Goal: Task Accomplishment & Management: Manage account settings

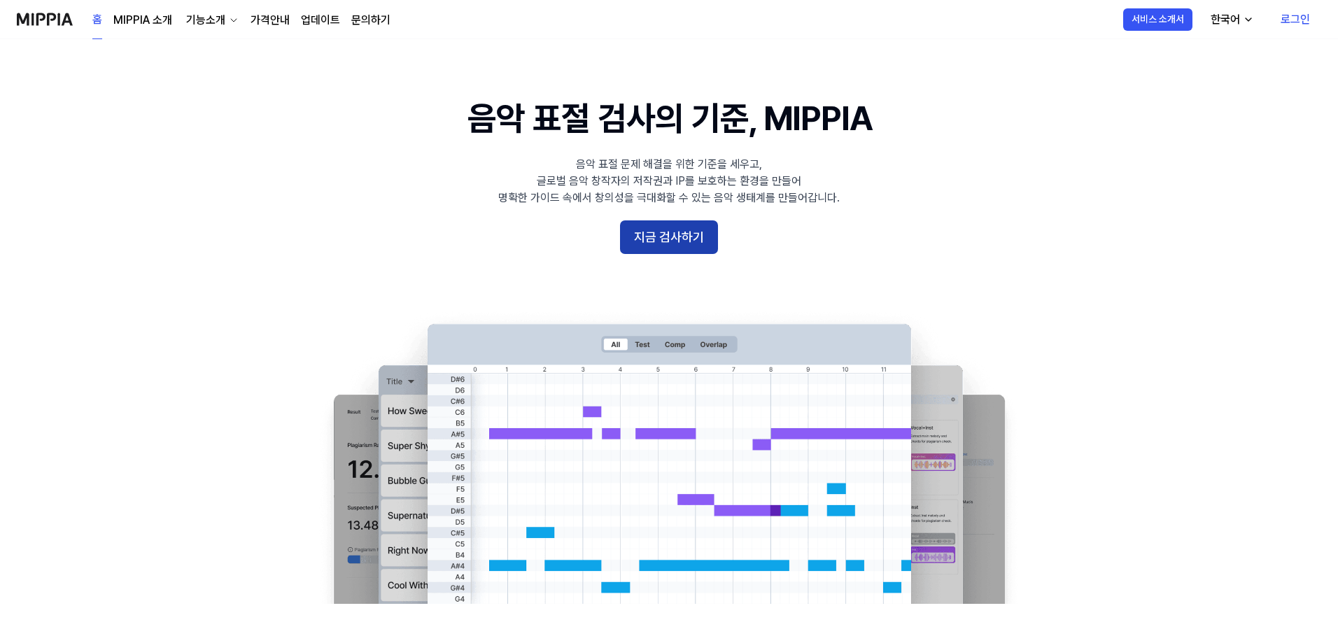
click at [691, 235] on button "지금 검사하기" at bounding box center [669, 238] width 98 height 34
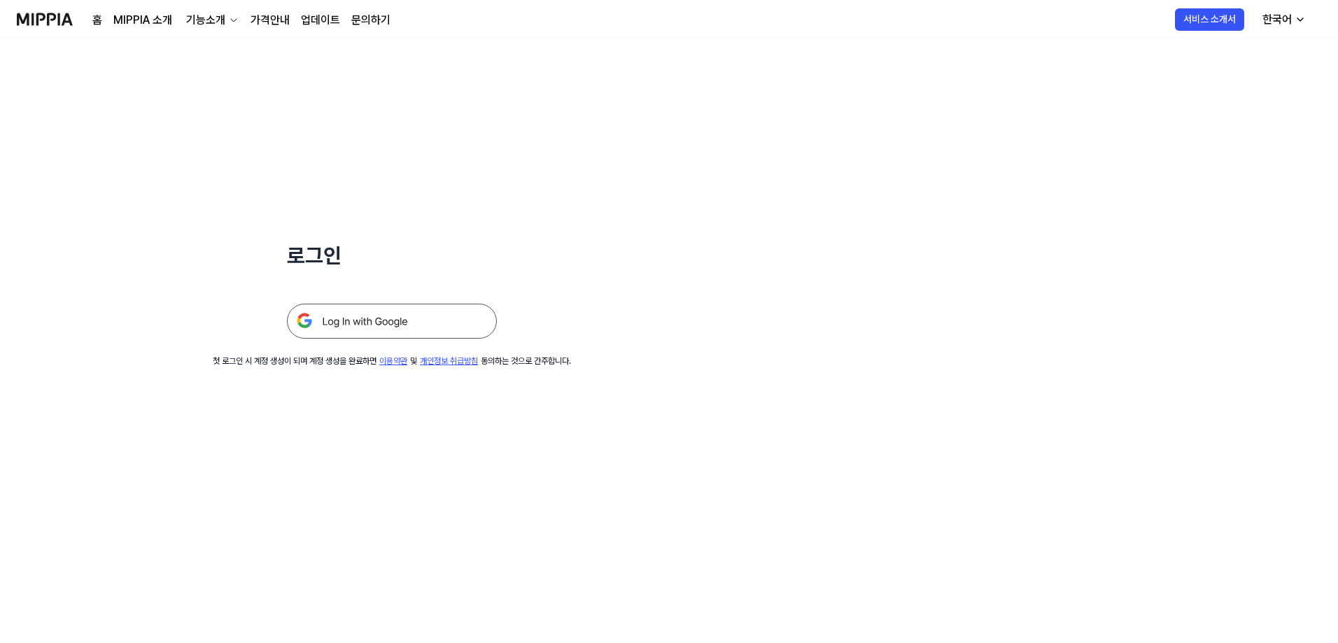
click at [350, 324] on img at bounding box center [392, 321] width 210 height 35
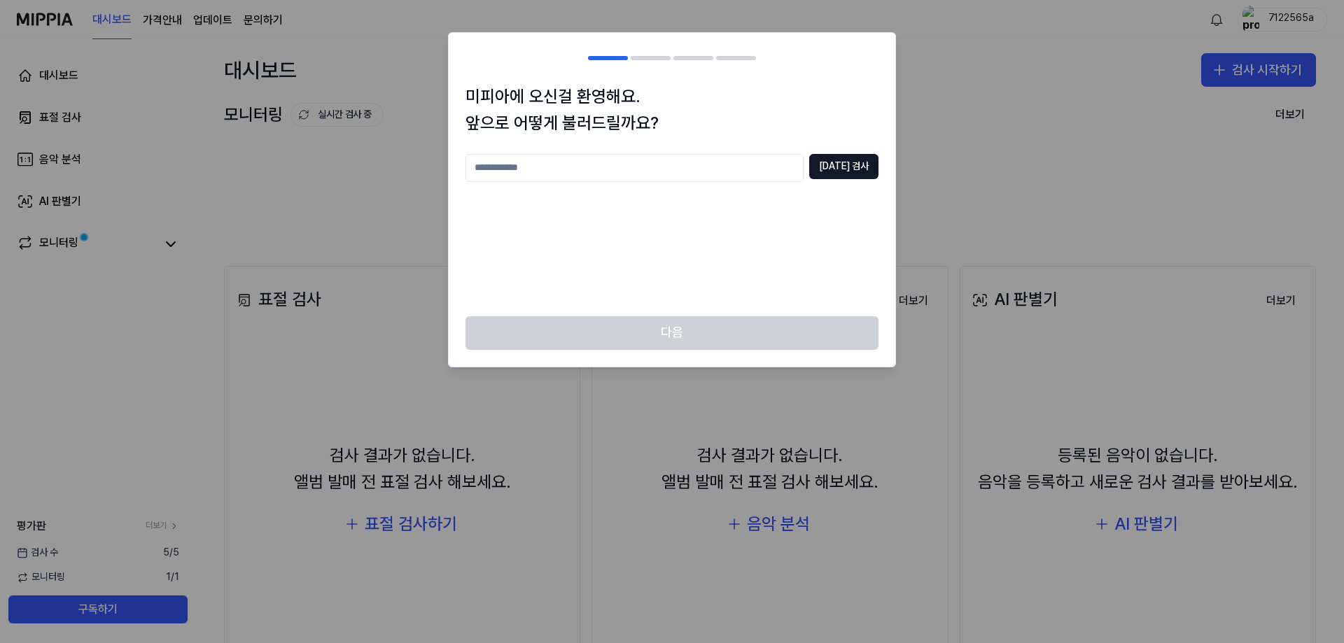
click at [657, 170] on input "text" at bounding box center [635, 168] width 338 height 28
type input "*"
type input "*****"
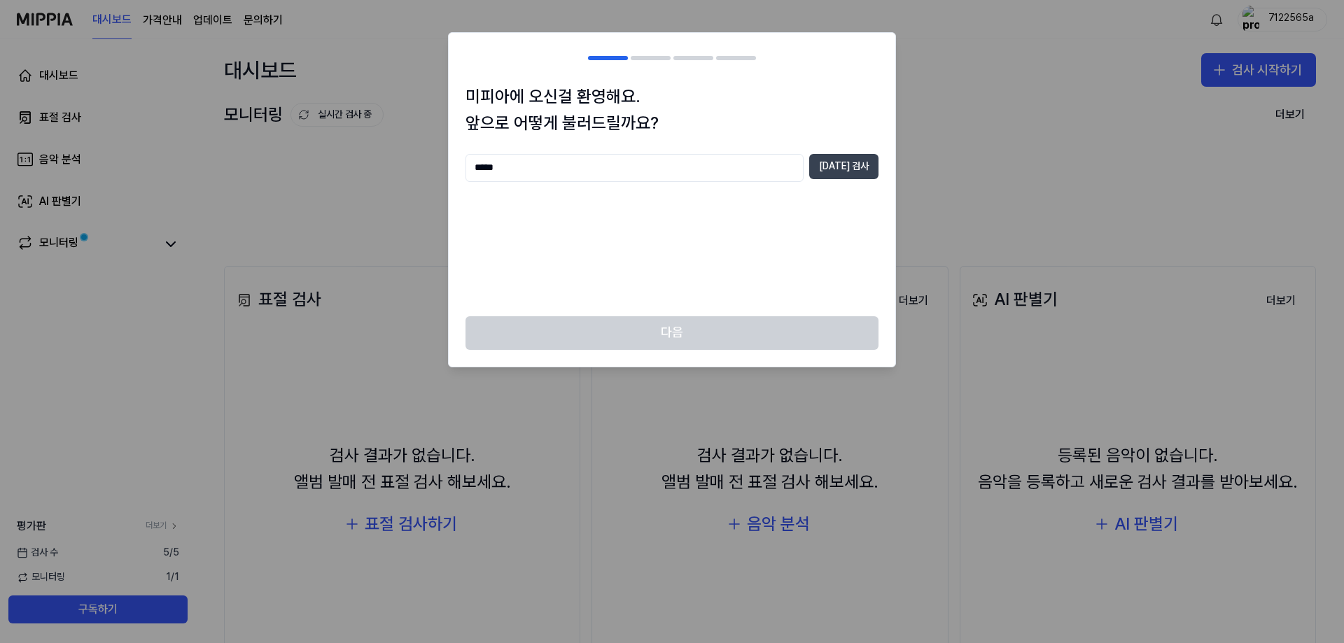
click at [862, 169] on button "중복 검사" at bounding box center [843, 166] width 69 height 25
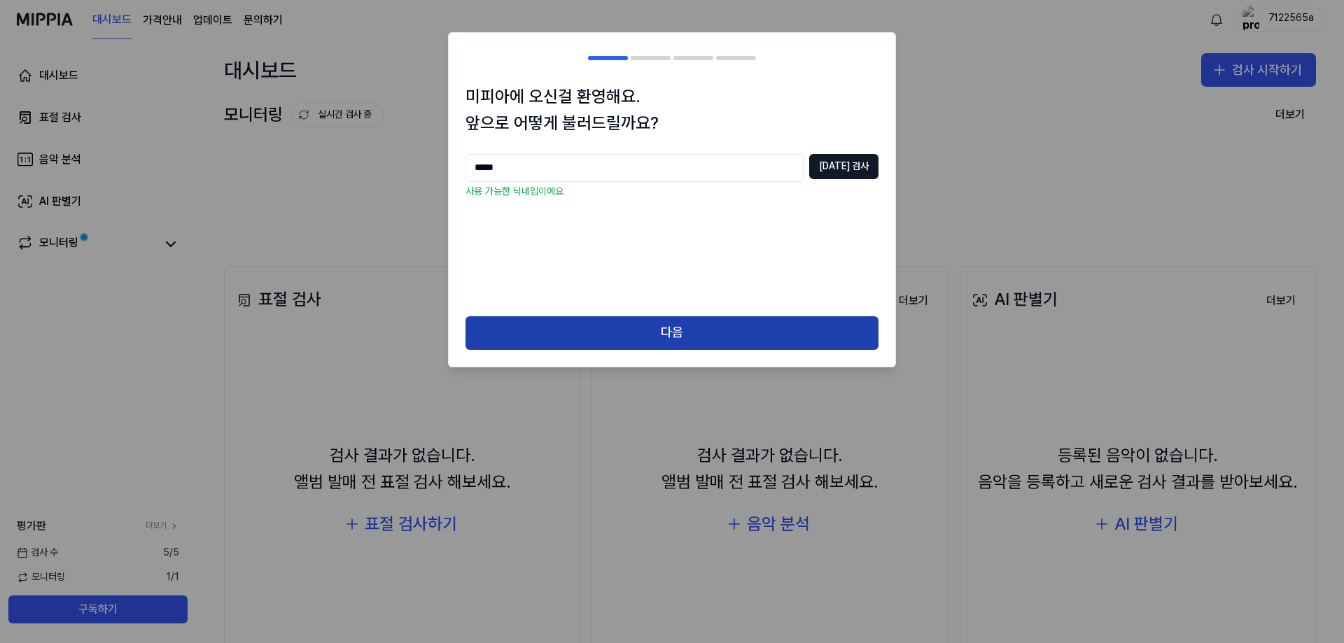
click at [710, 326] on button "다음" at bounding box center [672, 333] width 413 height 34
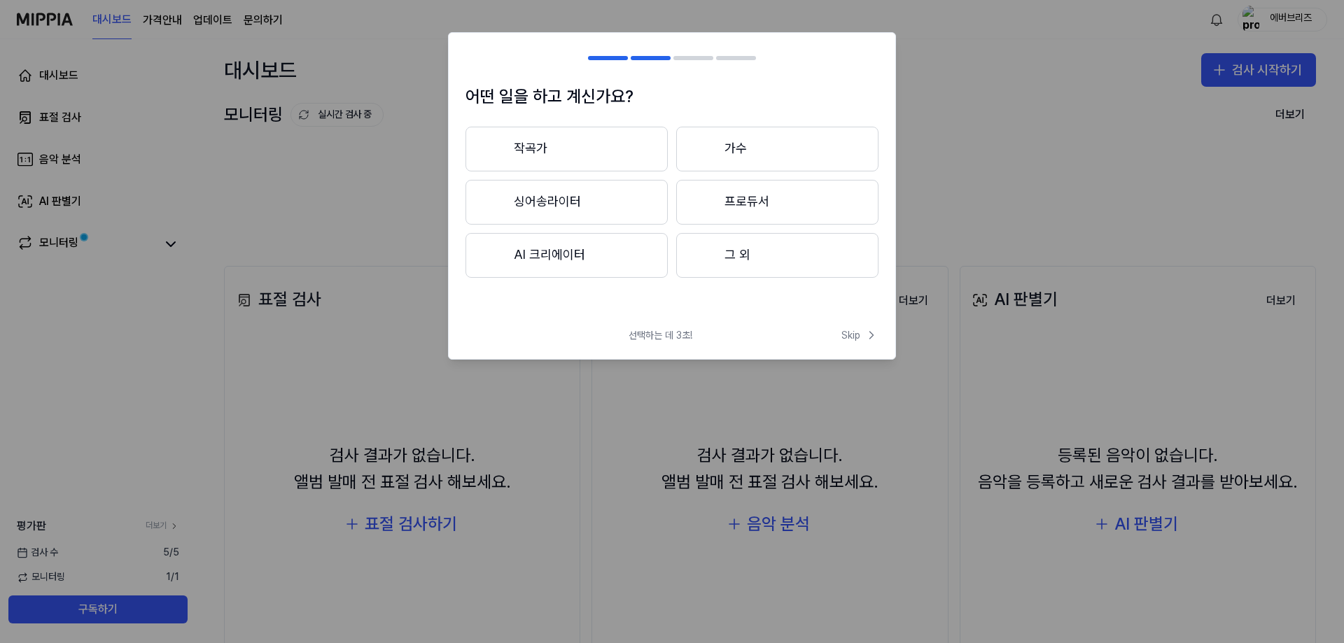
click at [577, 162] on button "작곡가" at bounding box center [567, 149] width 202 height 45
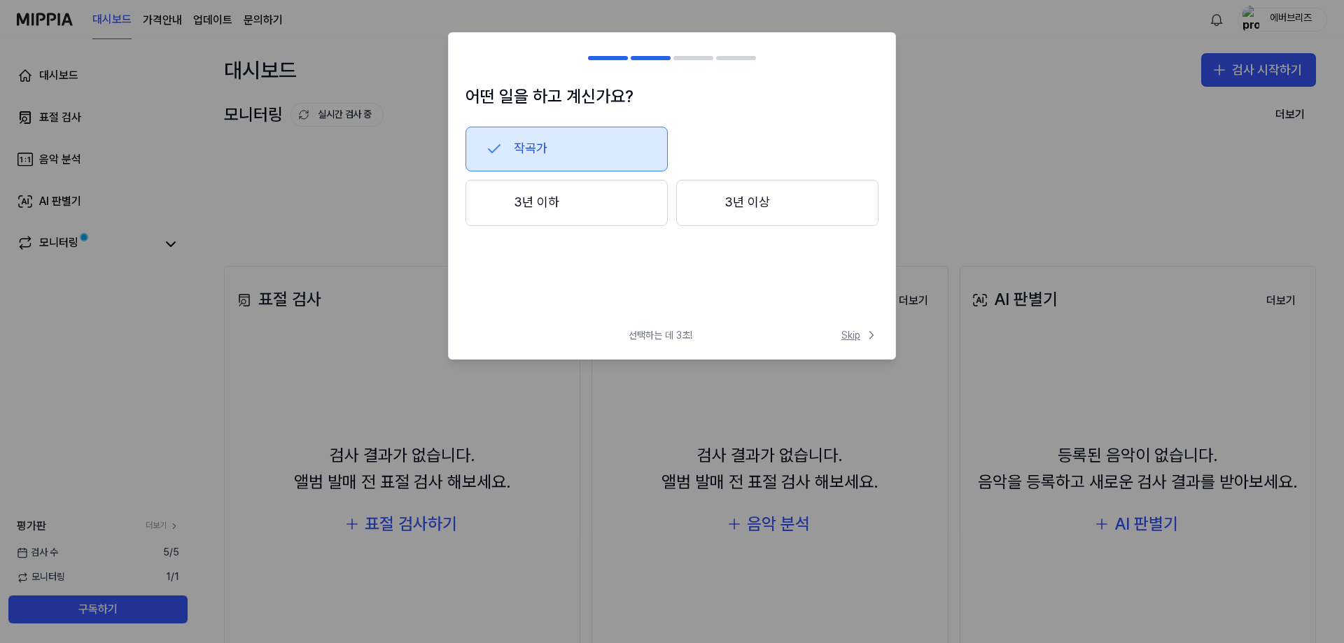
click at [863, 339] on span "Skip" at bounding box center [859, 335] width 37 height 14
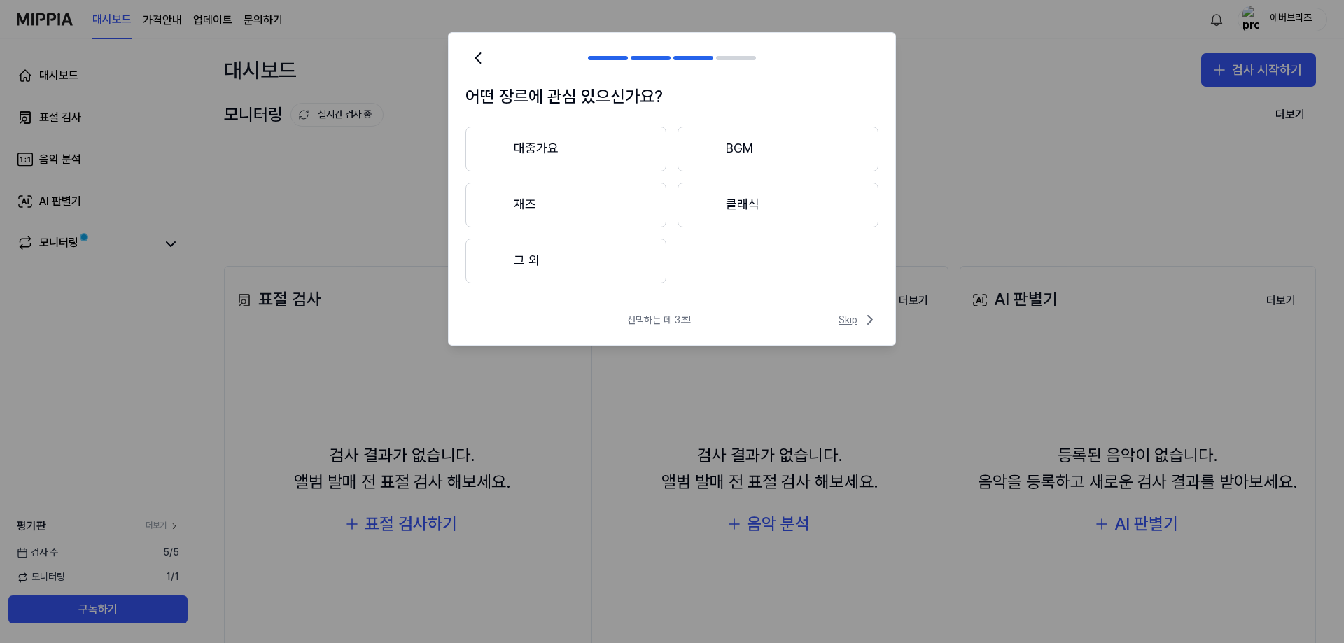
click at [858, 319] on span "Skip" at bounding box center [859, 320] width 40 height 17
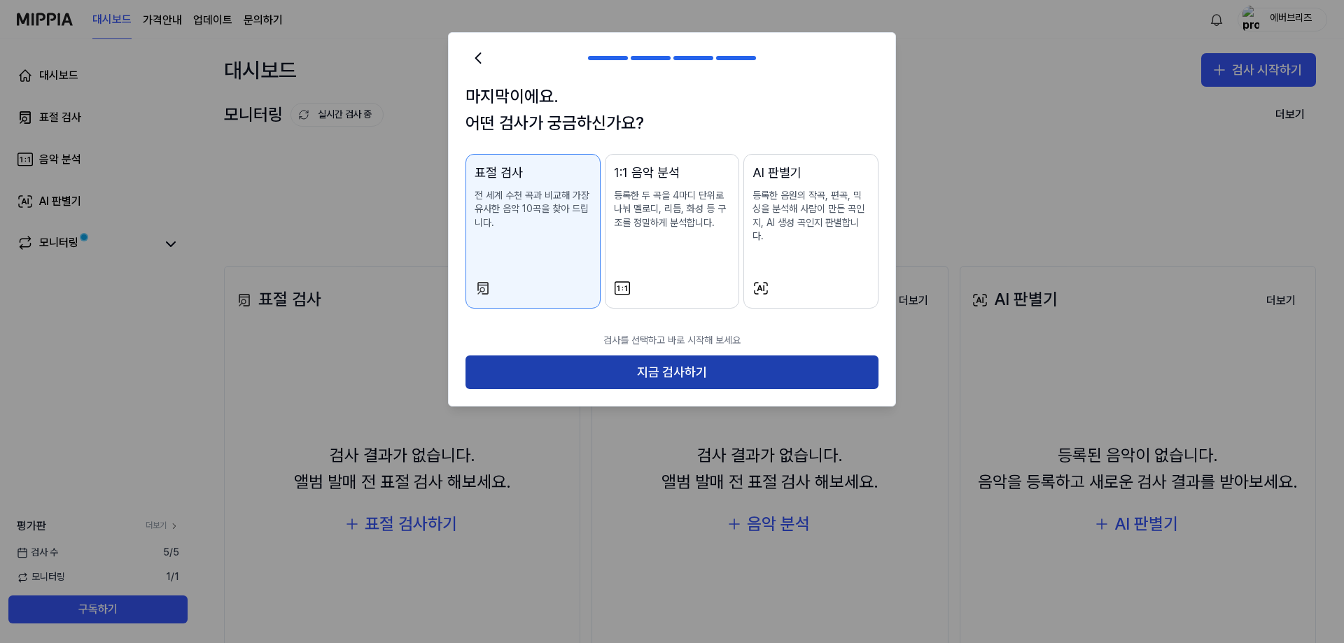
click at [743, 367] on button "지금 검사하기" at bounding box center [672, 373] width 413 height 34
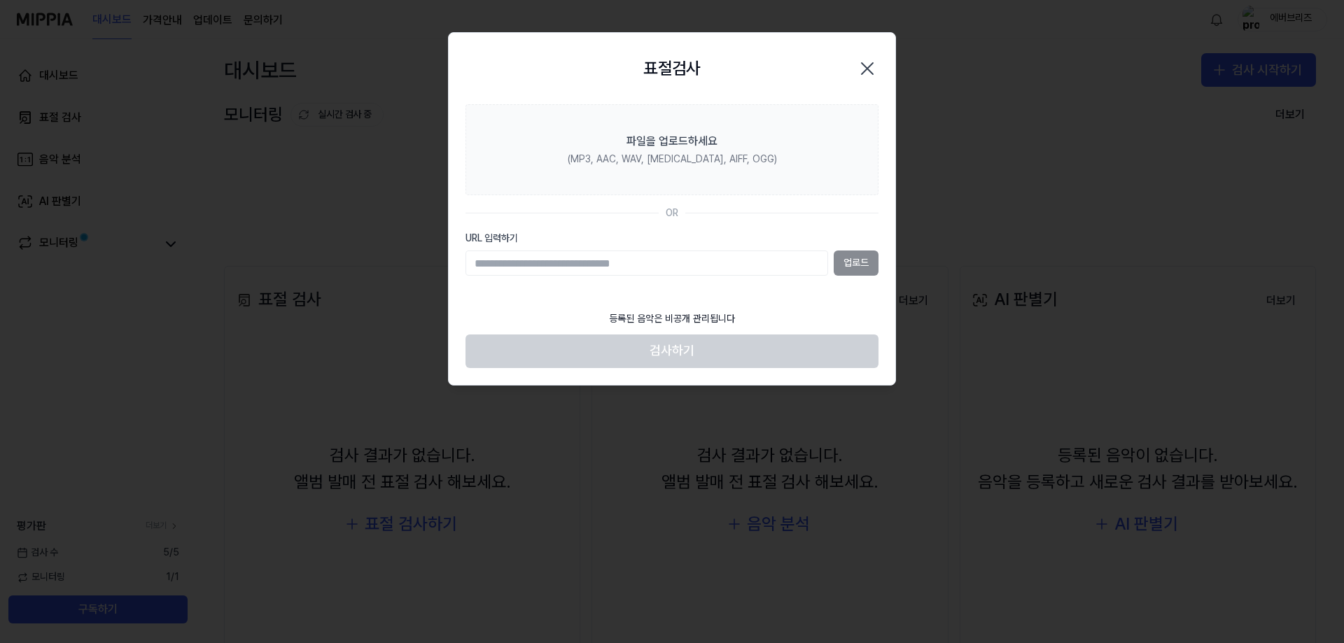
click at [624, 266] on input "URL 입력하기" at bounding box center [647, 263] width 363 height 25
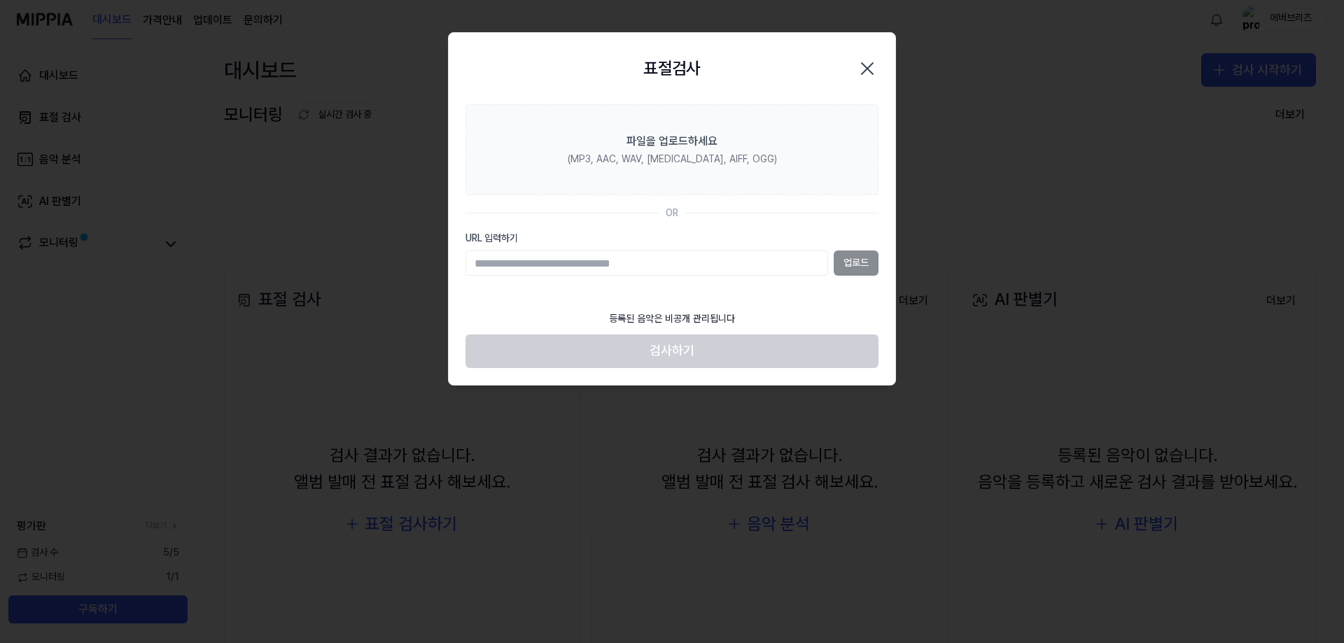
click at [638, 270] on input "URL 입력하기" at bounding box center [647, 263] width 363 height 25
drag, startPoint x: 651, startPoint y: 259, endPoint x: 750, endPoint y: 260, distance: 98.7
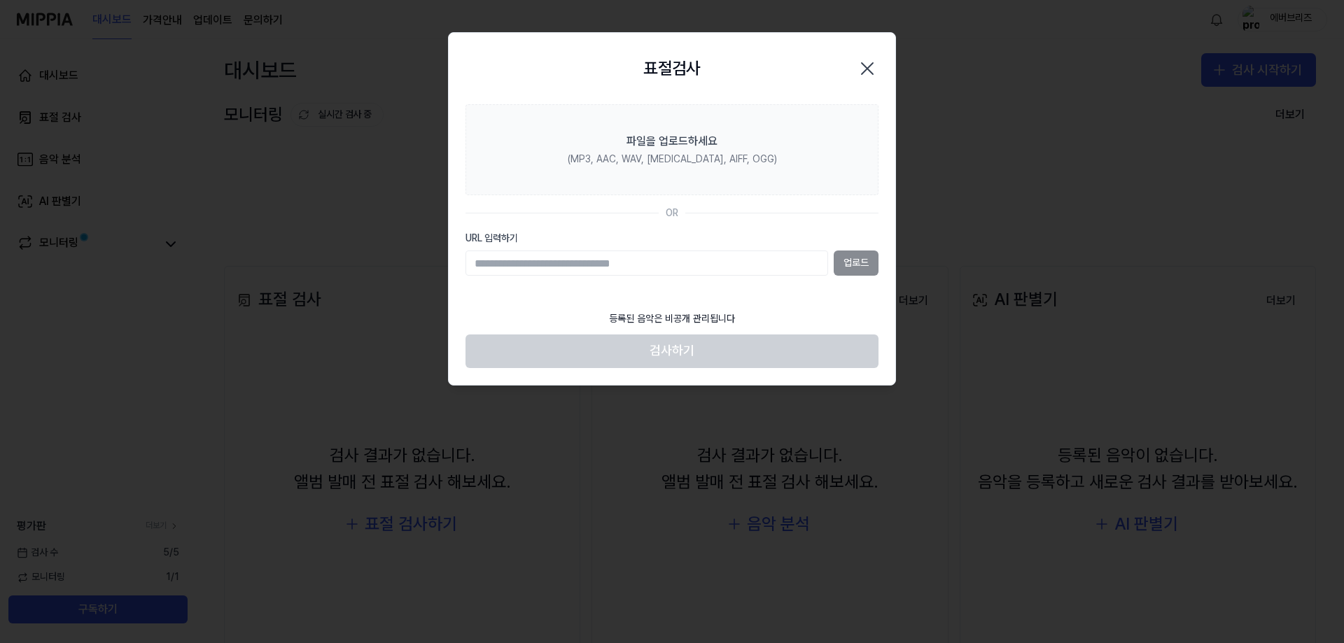
click at [750, 260] on input "URL 입력하기" at bounding box center [647, 263] width 363 height 25
click at [742, 266] on input "URL 입력하기" at bounding box center [647, 263] width 363 height 25
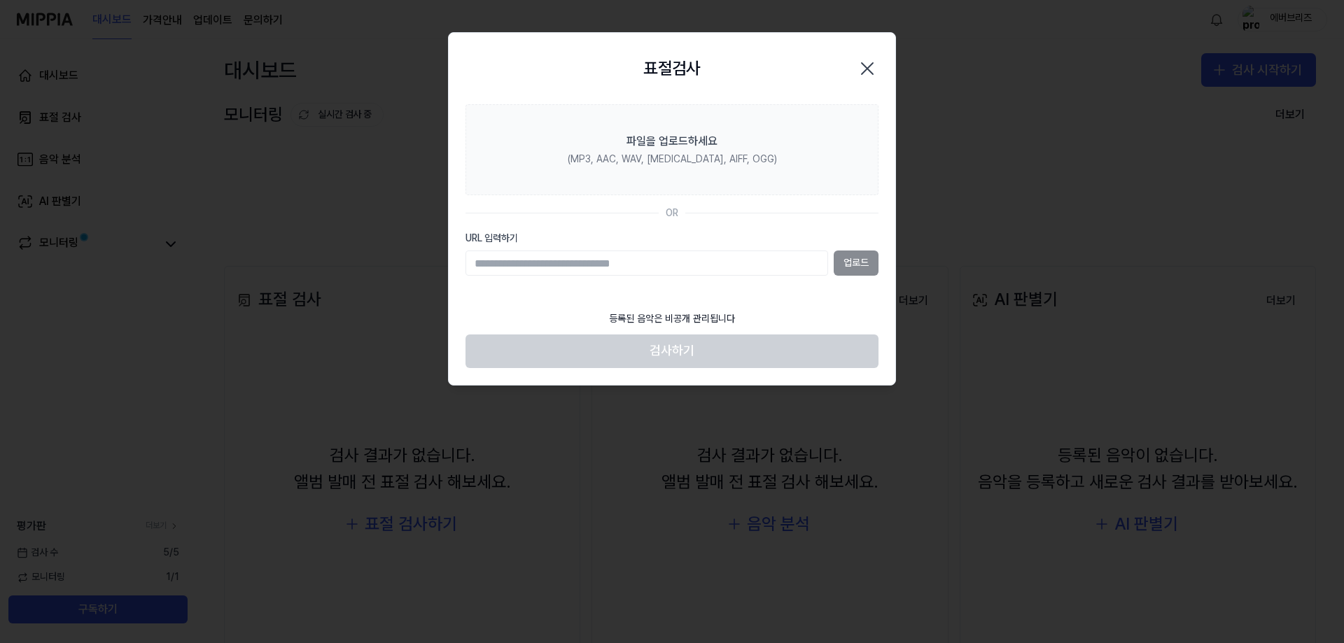
click at [865, 65] on icon "button" at bounding box center [867, 68] width 22 height 22
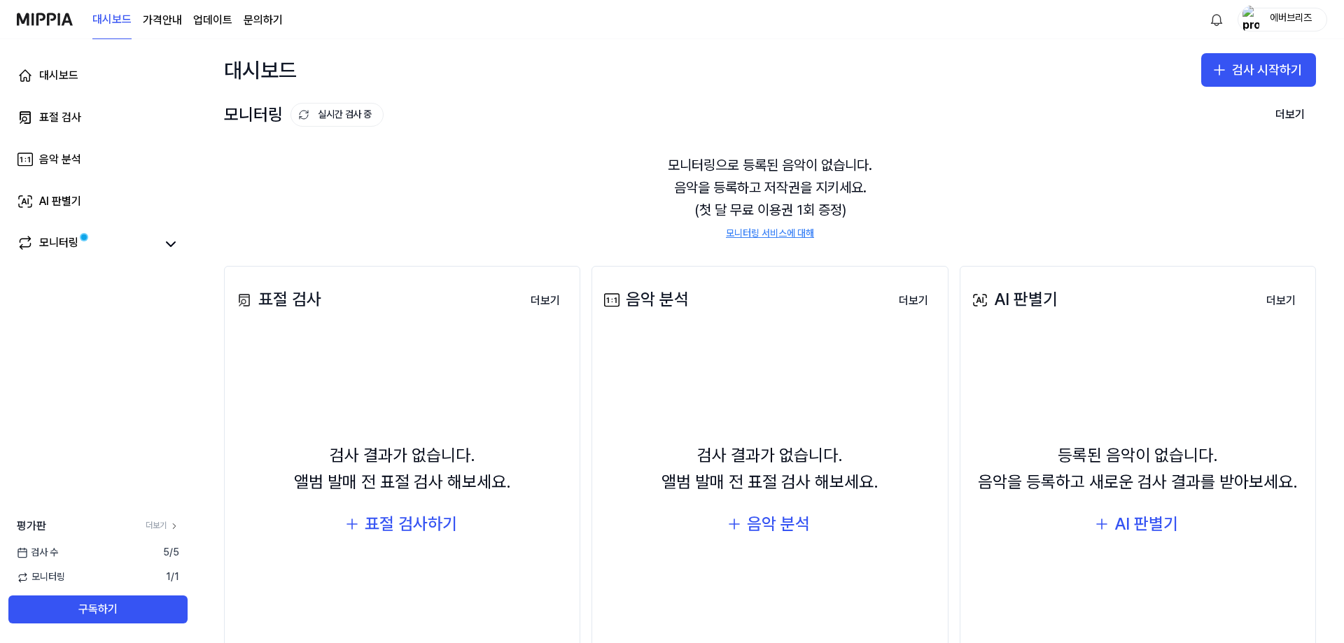
click at [1276, 17] on div "에버브리즈" at bounding box center [1291, 18] width 55 height 15
click at [165, 18] on page\) "가격안내" at bounding box center [162, 20] width 39 height 17
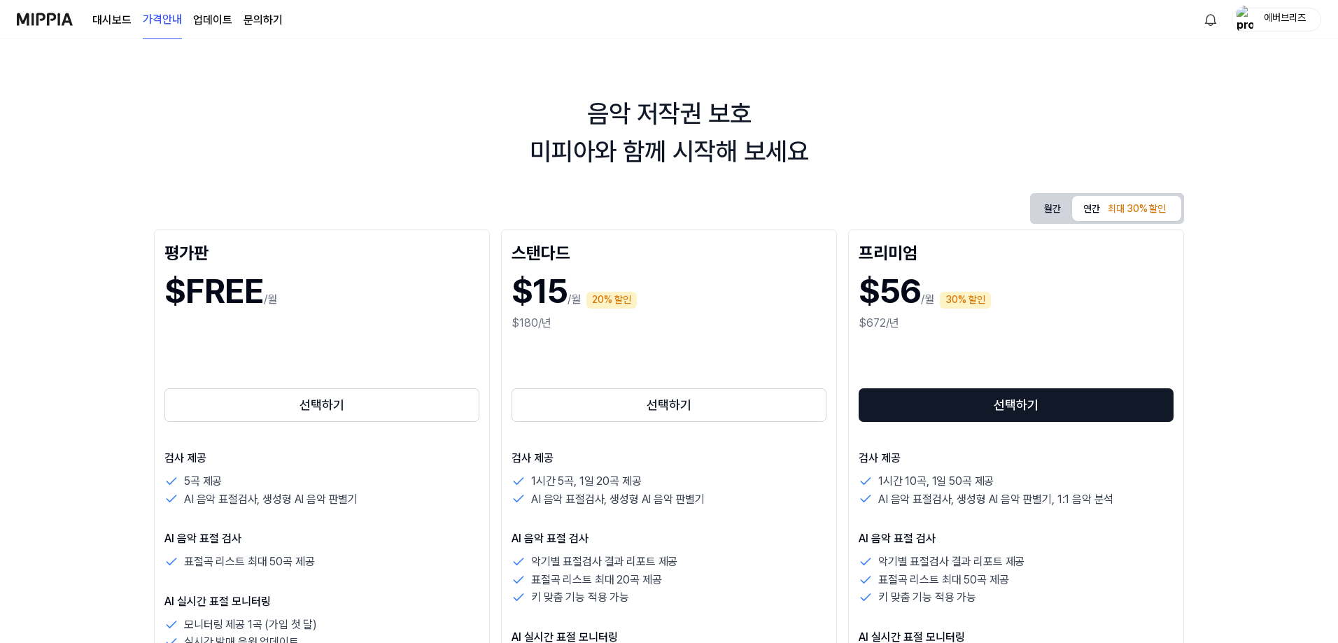
click at [107, 19] on link "대시보드" at bounding box center [111, 20] width 39 height 17
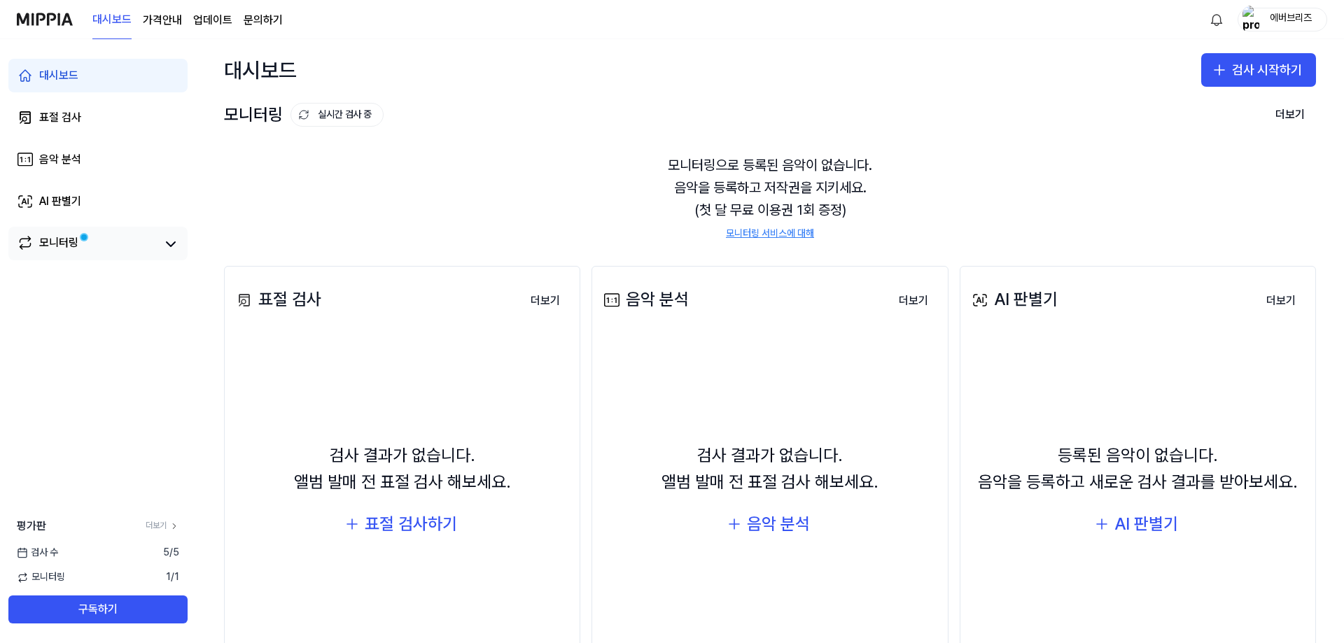
click at [159, 250] on div "모니터링" at bounding box center [98, 245] width 162 height 20
click at [174, 244] on icon at bounding box center [171, 244] width 8 height 4
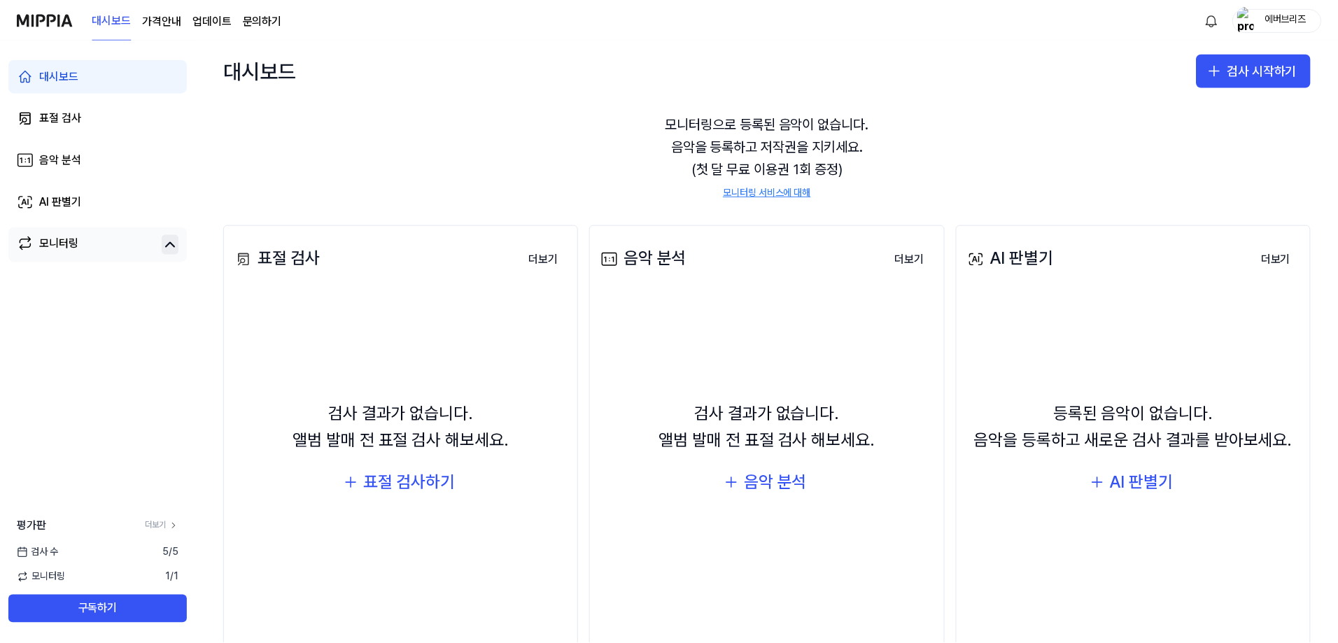
scroll to position [83, 0]
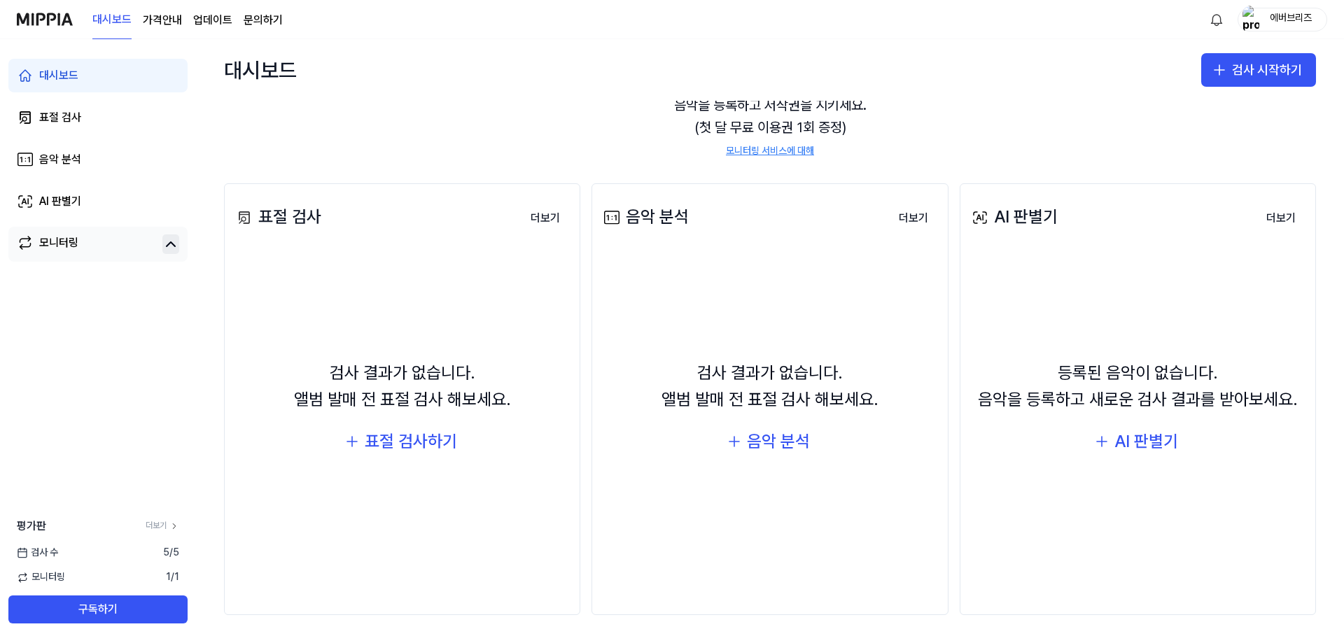
click at [182, 532] on div "평가판 더보기" at bounding box center [98, 526] width 196 height 17
click at [151, 524] on link "더보기" at bounding box center [163, 526] width 34 height 12
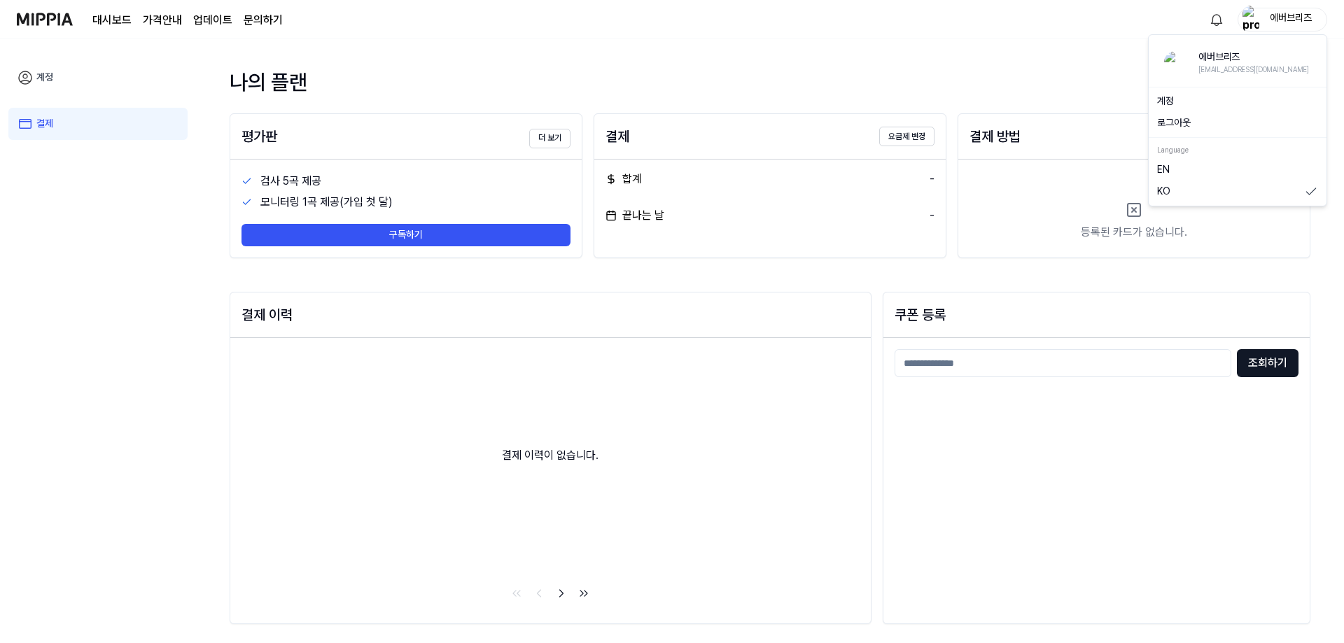
click at [1293, 15] on div "에버브리즈" at bounding box center [1291, 18] width 55 height 15
click at [1173, 59] on img at bounding box center [1175, 62] width 22 height 22
click at [1224, 58] on div "나의 플랜 평가판 더 보기 검사 5곡 제공 모니터링 1곡 제공(가입 첫 달) 구독하기 결제 요금제 변경 합계 - 끝나는 날 - 결제 방법 추가…" at bounding box center [770, 341] width 1114 height 604
click at [1254, 20] on img "button" at bounding box center [1251, 20] width 17 height 28
click at [29, 72] on icon at bounding box center [25, 77] width 13 height 13
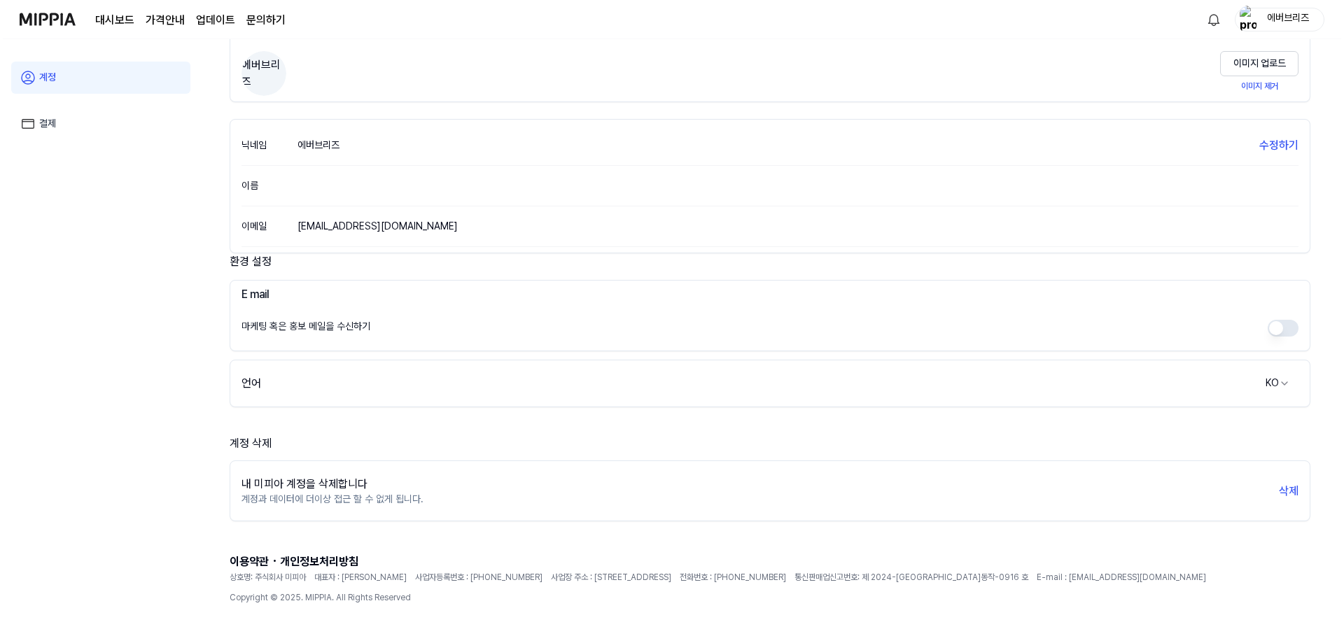
scroll to position [102, 0]
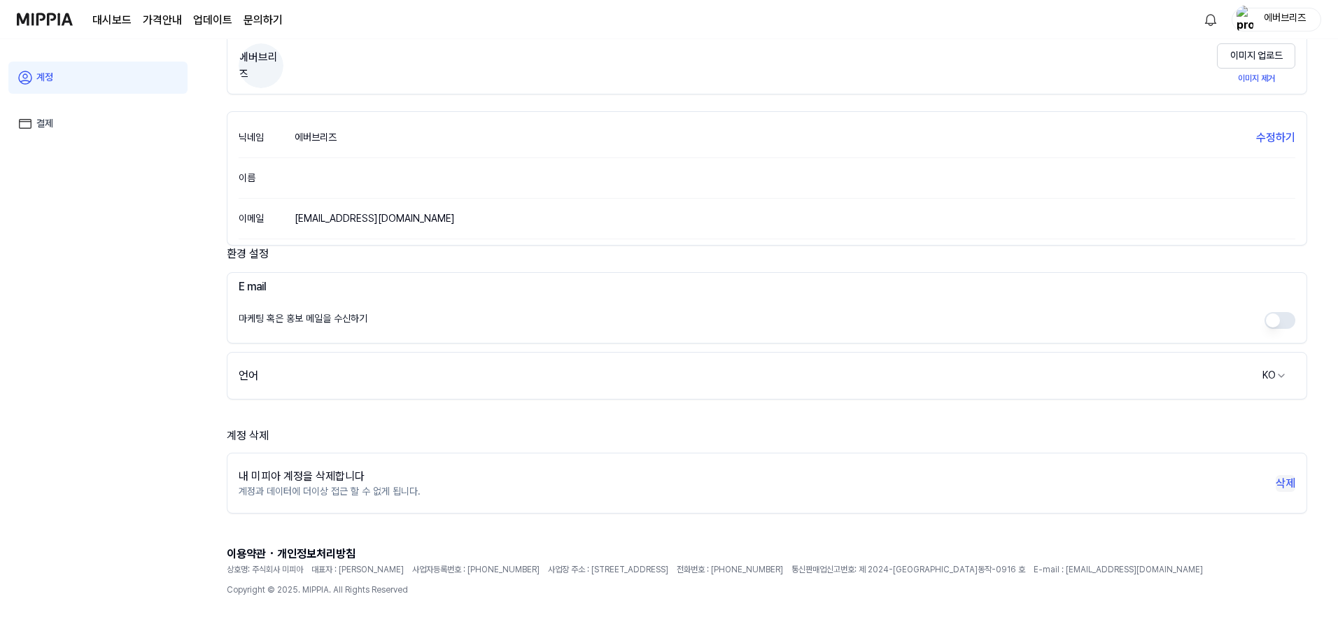
click at [1283, 486] on button "삭제" at bounding box center [1286, 483] width 20 height 17
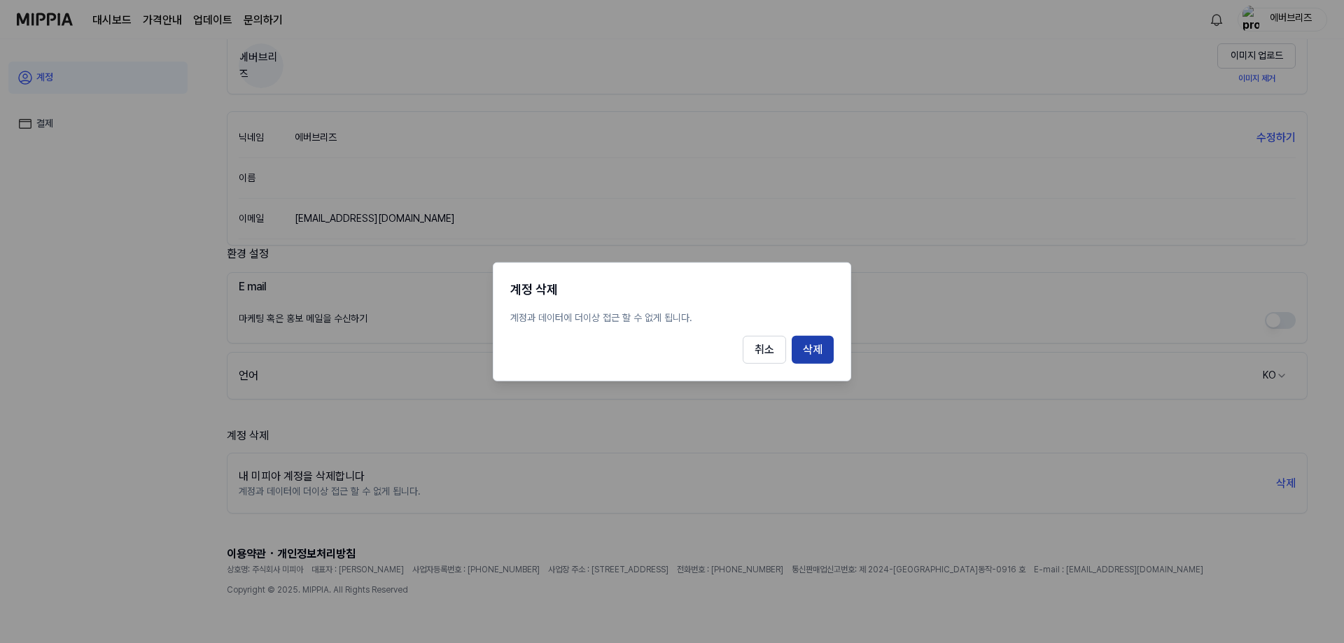
click at [826, 355] on button "삭제" at bounding box center [813, 350] width 42 height 28
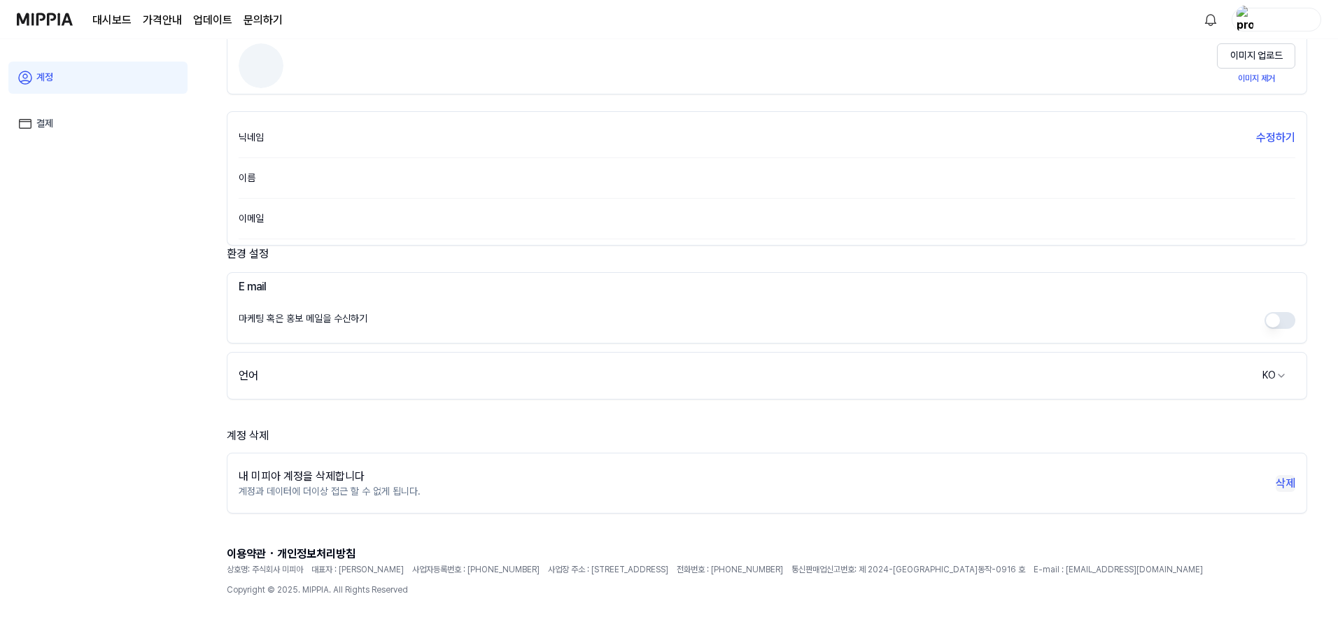
click at [1287, 484] on button "삭제" at bounding box center [1286, 483] width 20 height 17
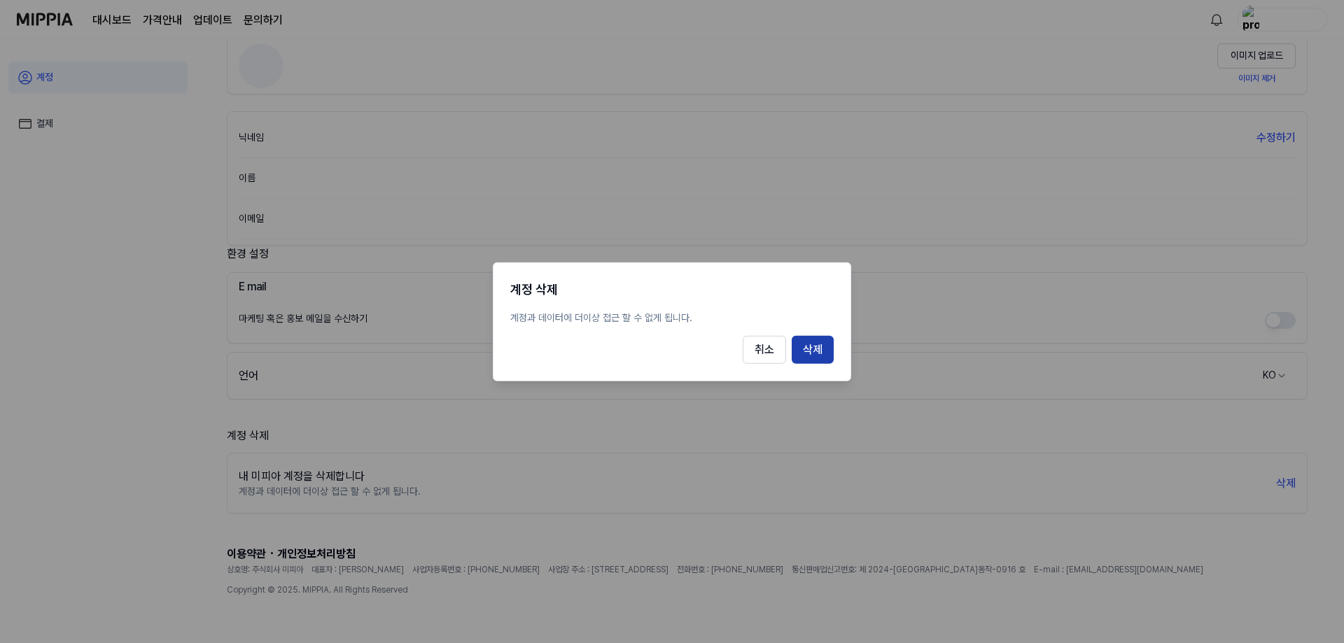
click at [807, 344] on button "삭제" at bounding box center [813, 350] width 42 height 28
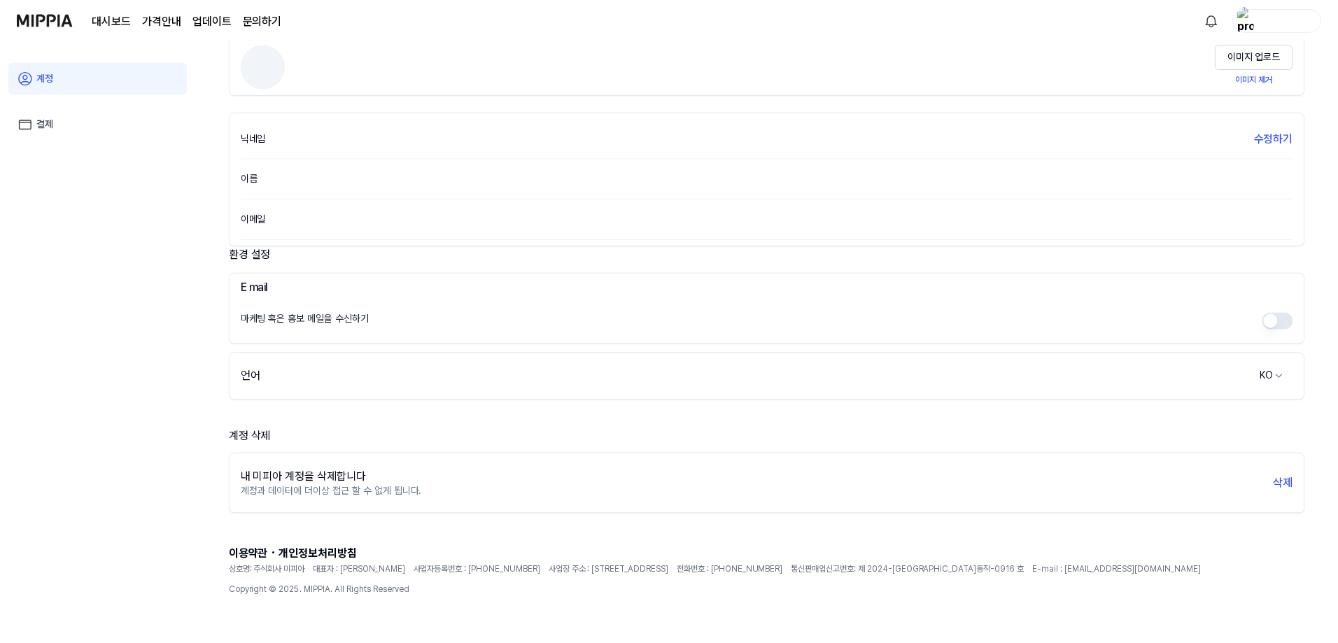
scroll to position [39, 0]
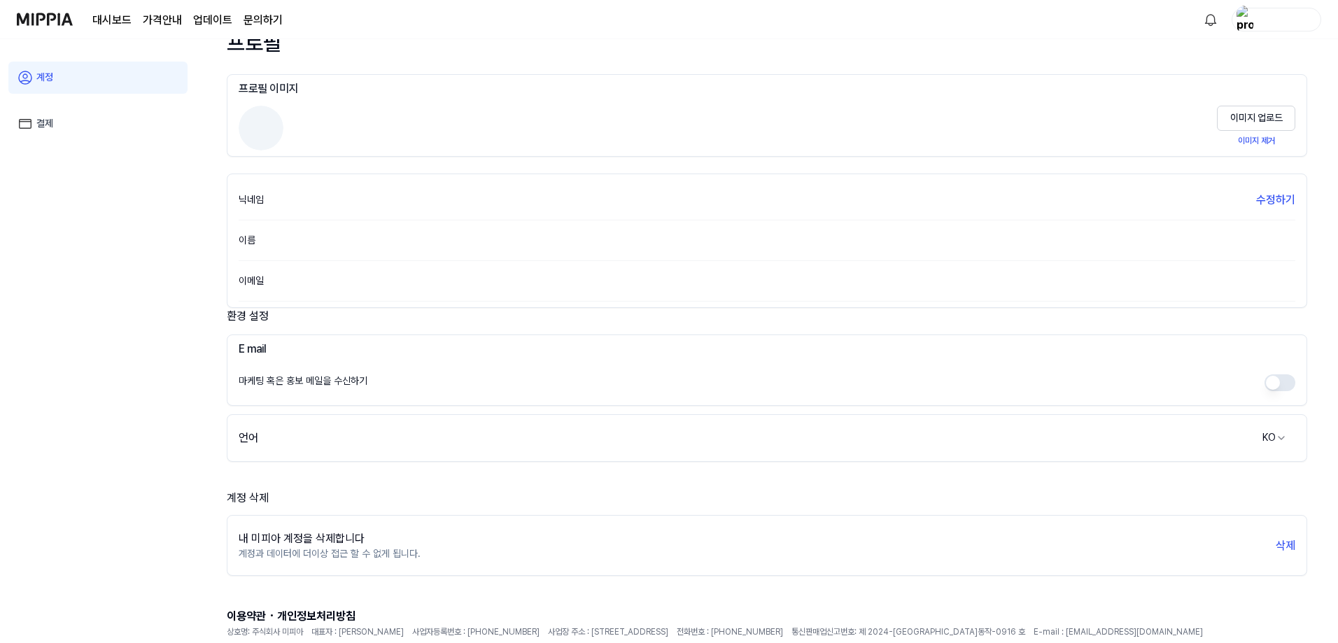
click at [68, 18] on img at bounding box center [45, 19] width 56 height 39
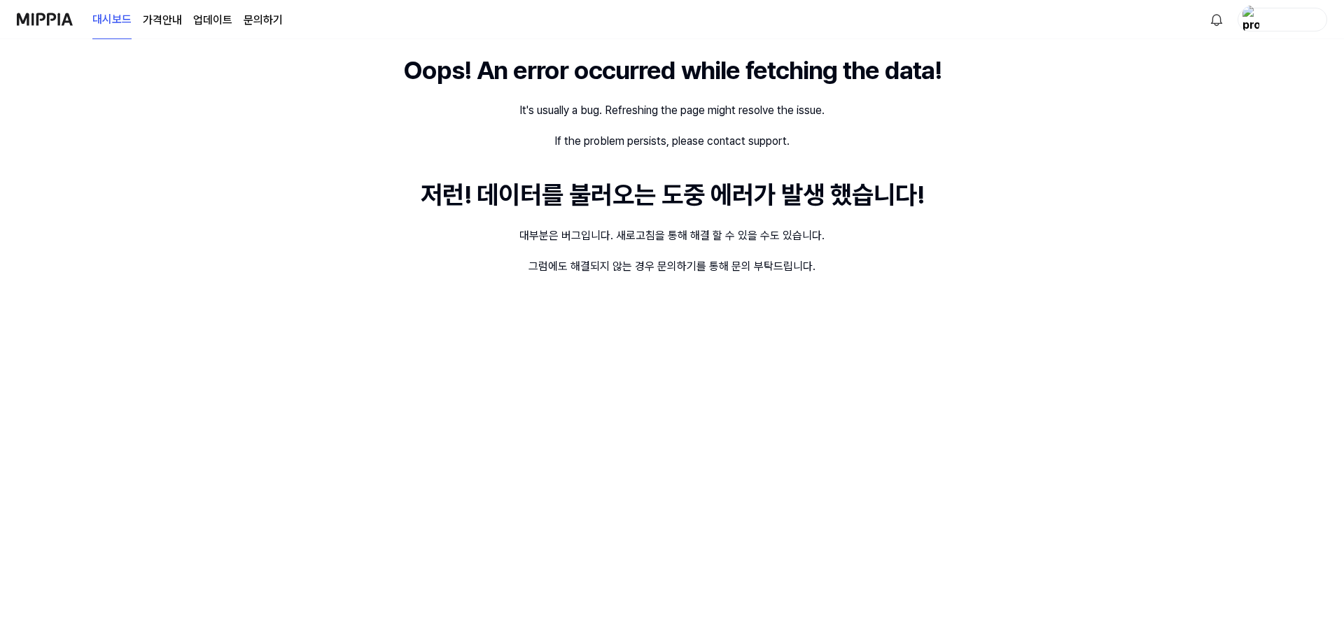
click at [62, 22] on img at bounding box center [45, 19] width 56 height 39
click at [1263, 21] on div "button" at bounding box center [1283, 20] width 90 height 24
click at [1254, 21] on img "button" at bounding box center [1251, 20] width 17 height 28
click at [1213, 122] on button "로그아웃" at bounding box center [1237, 123] width 161 height 14
click at [1255, 22] on img "button" at bounding box center [1251, 20] width 17 height 28
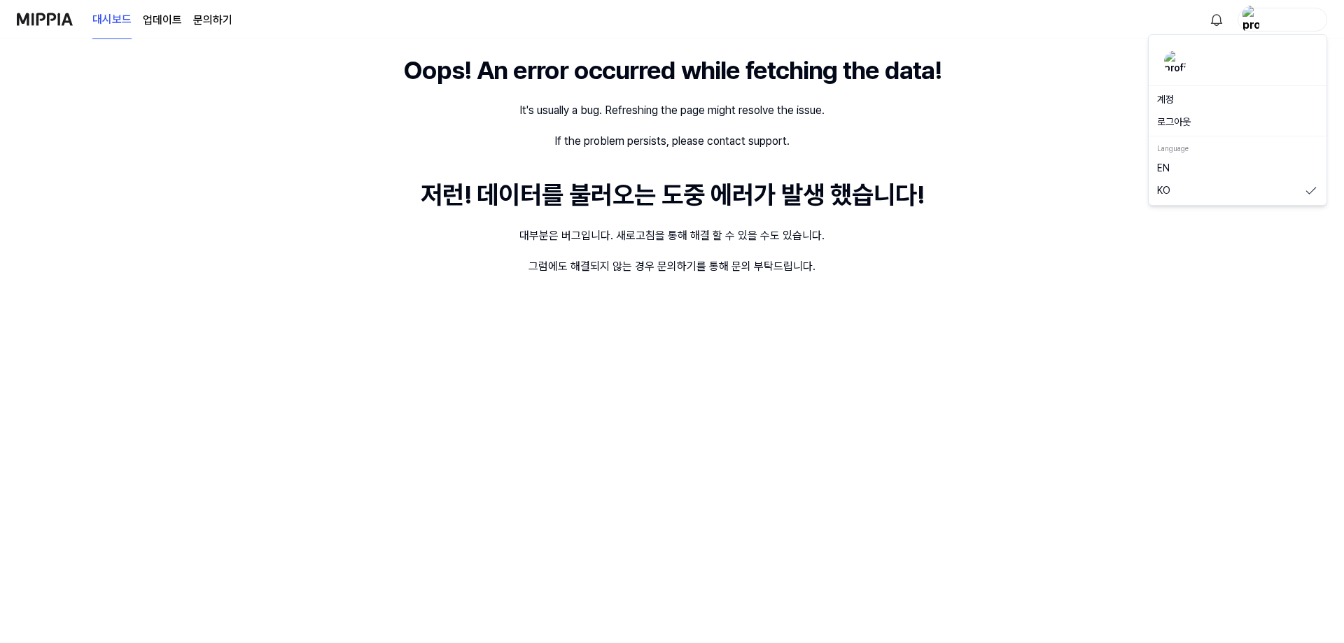
click at [1175, 99] on link "계정" at bounding box center [1237, 100] width 161 height 14
click at [56, 13] on img at bounding box center [45, 19] width 56 height 39
click at [49, 15] on img at bounding box center [45, 19] width 56 height 39
